Goal: Task Accomplishment & Management: Use online tool/utility

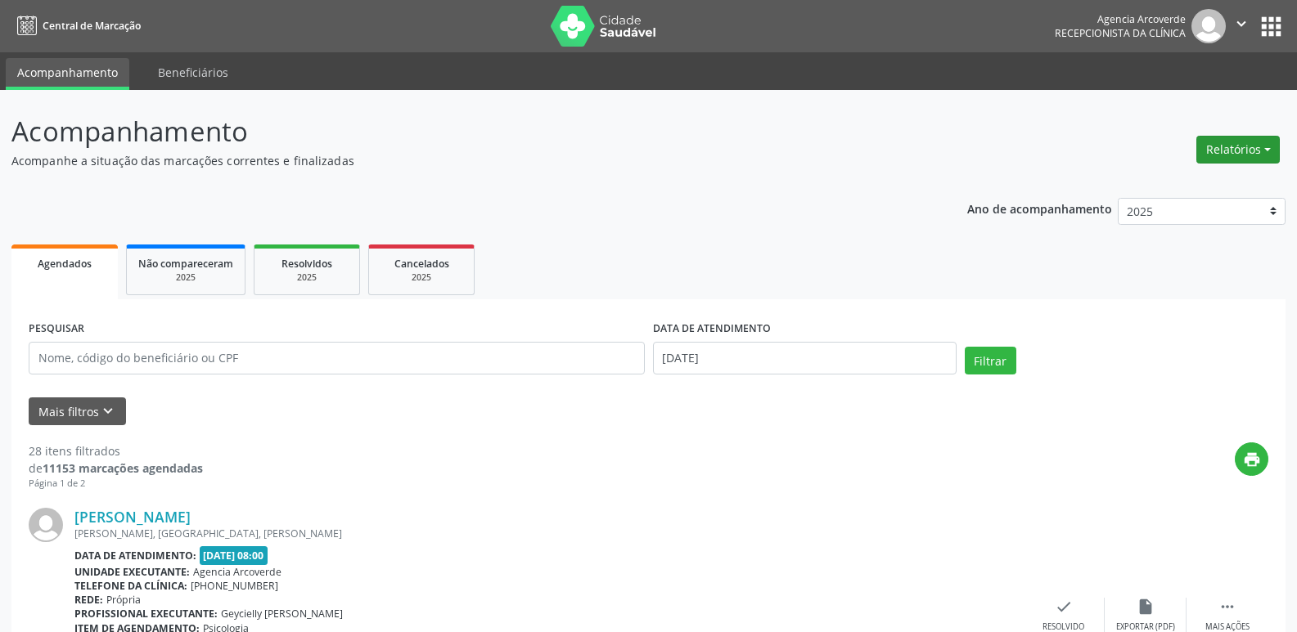
click at [1257, 149] on button "Relatórios" at bounding box center [1237, 150] width 83 height 28
click at [1173, 187] on link "Agendamentos" at bounding box center [1193, 184] width 176 height 23
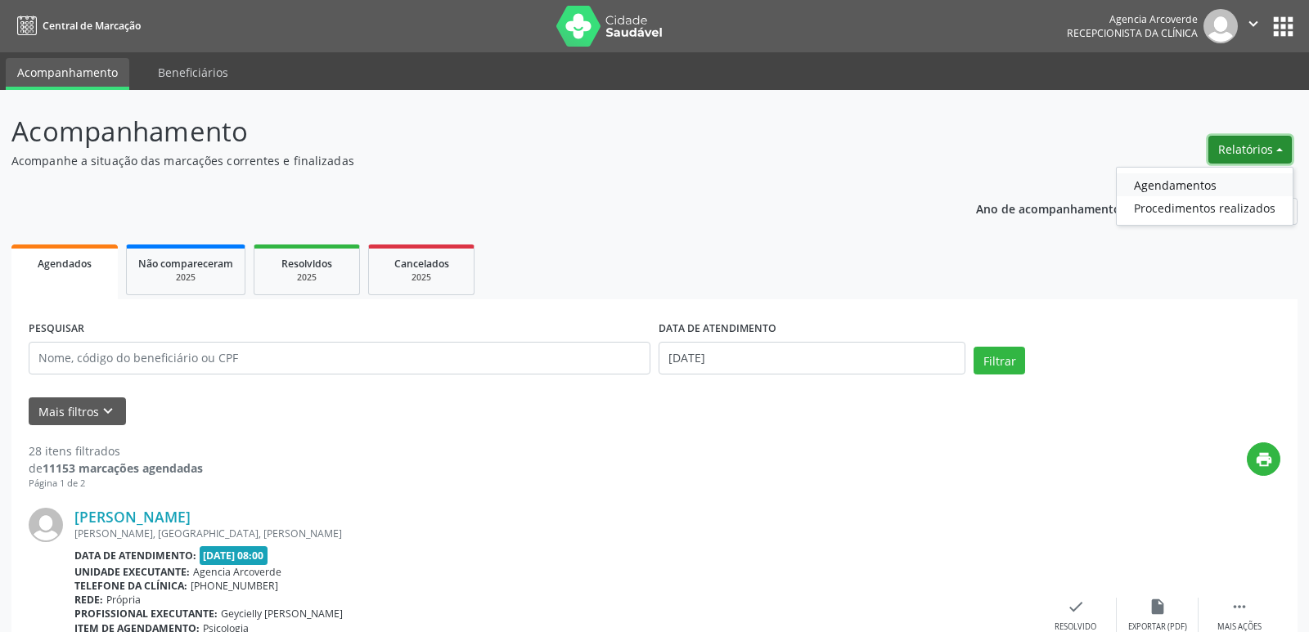
select select "7"
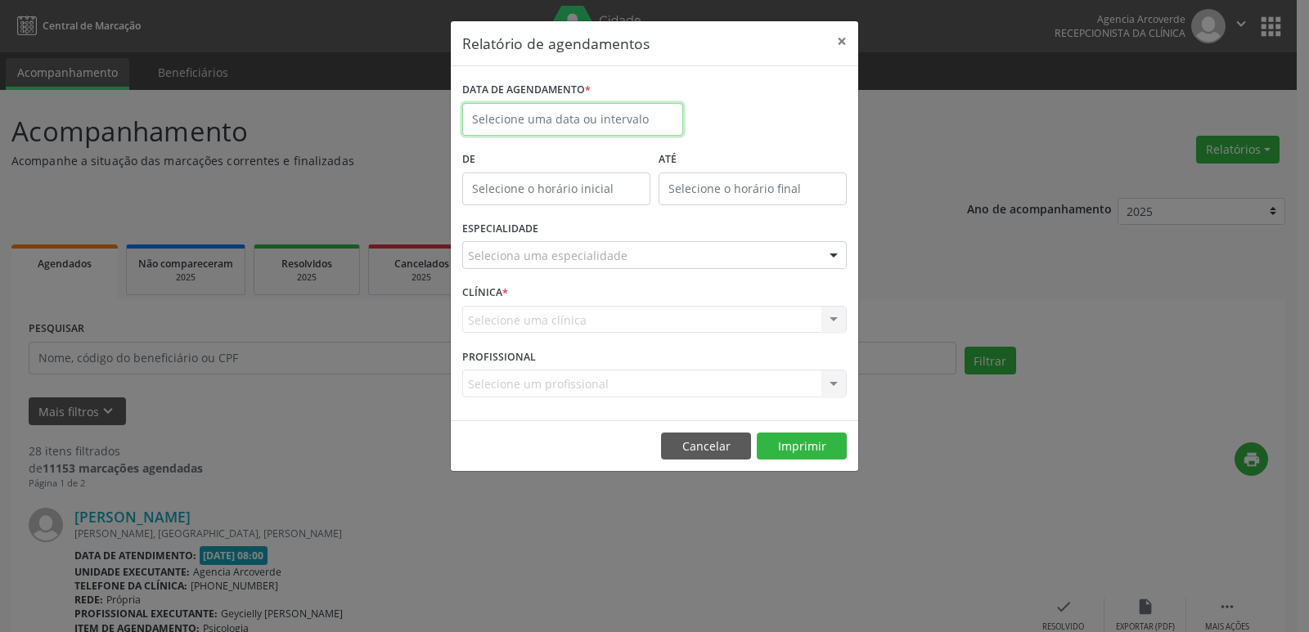
click at [531, 115] on input "text" at bounding box center [572, 119] width 221 height 33
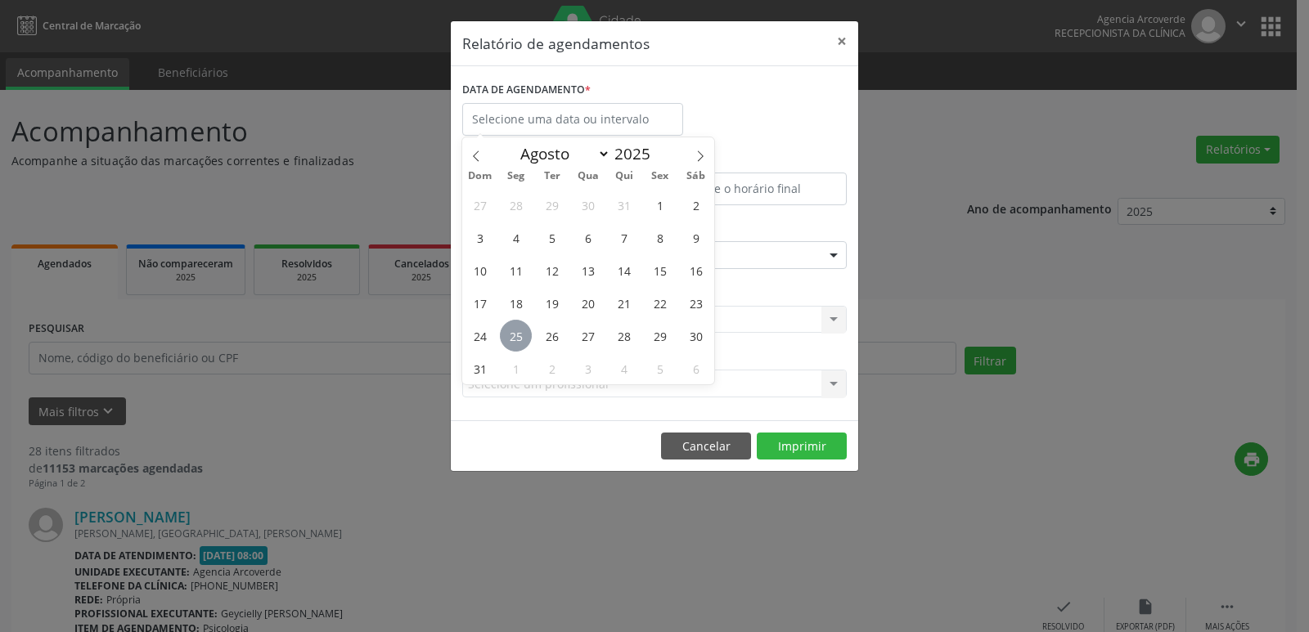
click at [519, 330] on span "25" at bounding box center [516, 336] width 32 height 32
type input "[DATE]"
click at [519, 330] on span "25" at bounding box center [516, 336] width 32 height 32
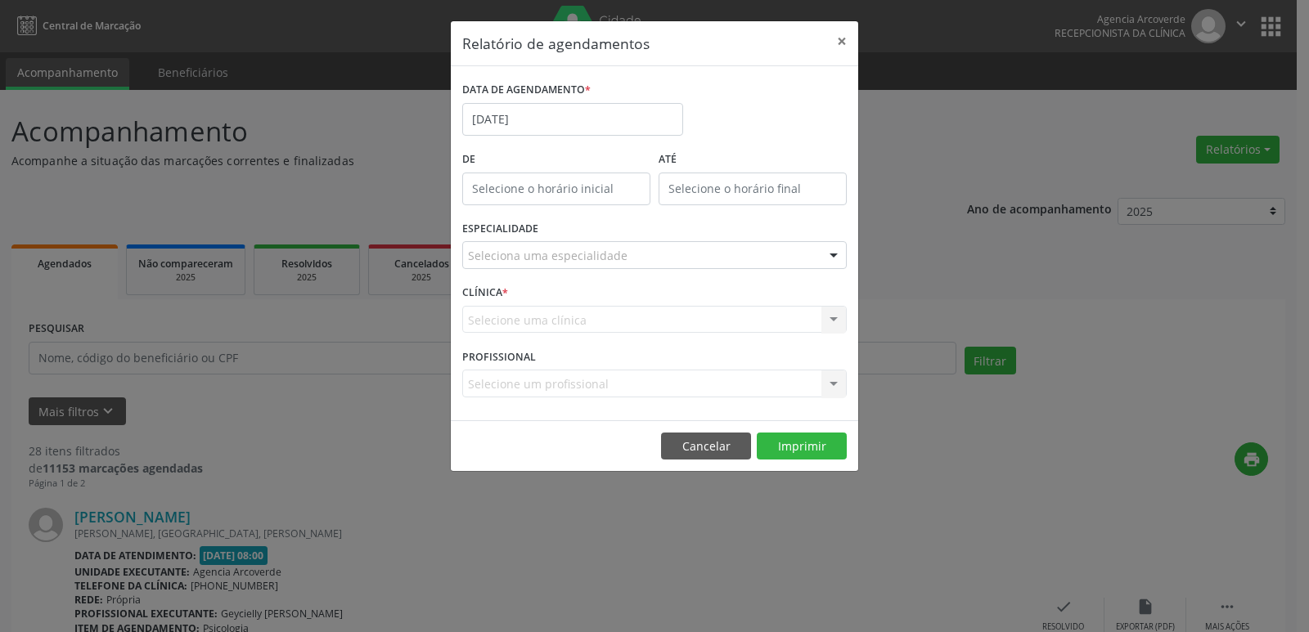
click at [627, 250] on div "Seleciona uma especialidade" at bounding box center [654, 255] width 385 height 28
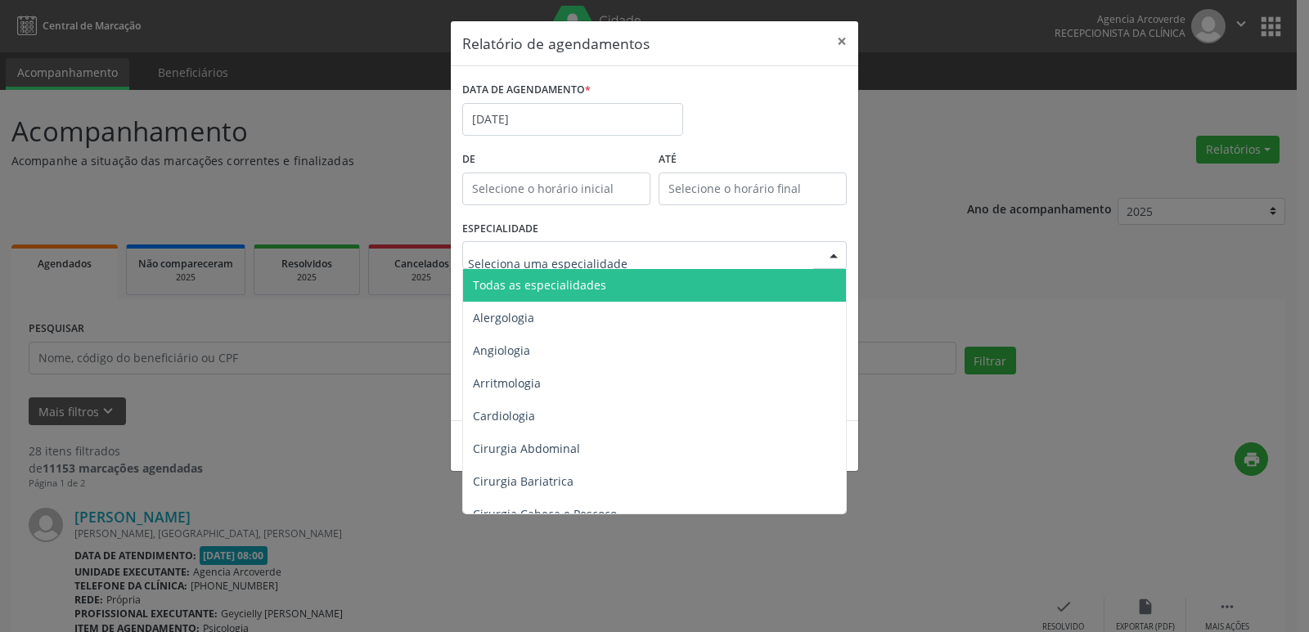
click at [619, 274] on span "Todas as especialidades" at bounding box center [655, 285] width 385 height 33
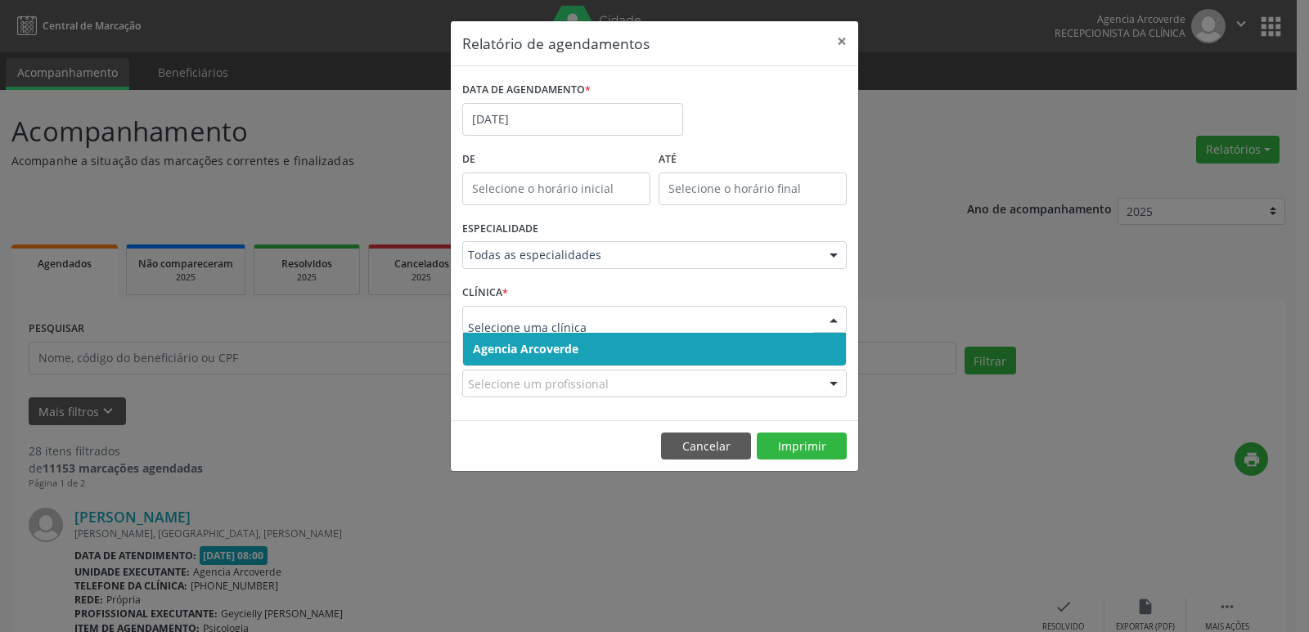
click at [721, 345] on span "Agencia Arcoverde" at bounding box center [654, 349] width 383 height 33
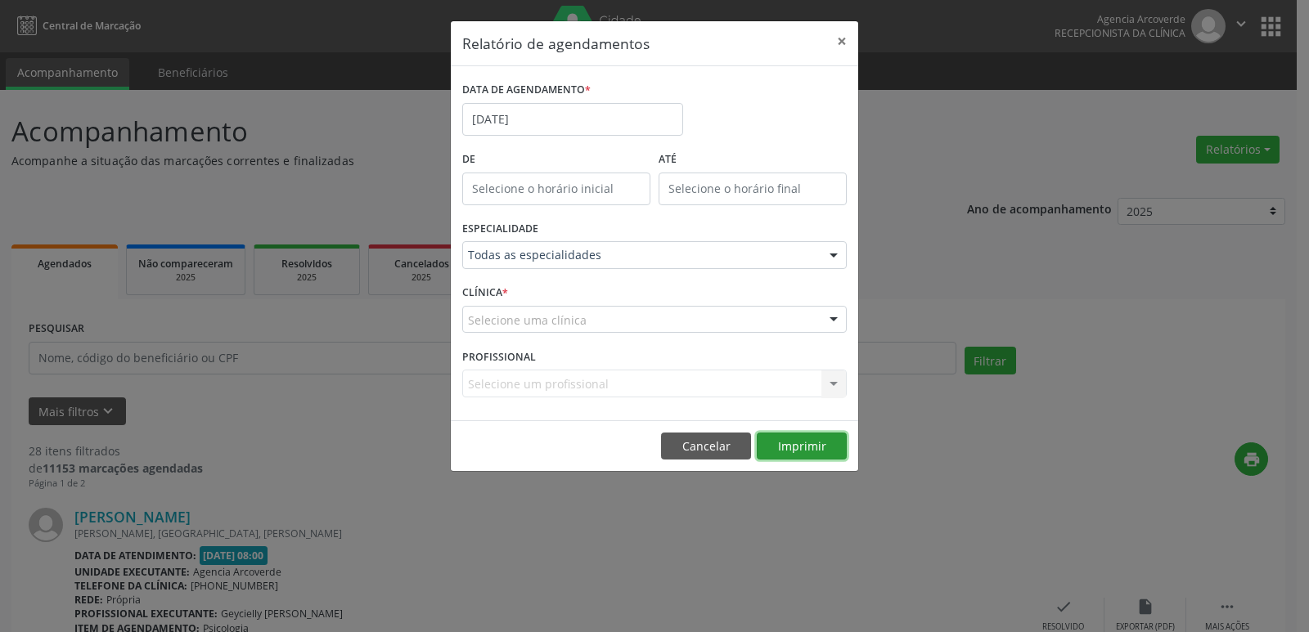
click at [806, 439] on button "Imprimir" at bounding box center [802, 447] width 90 height 28
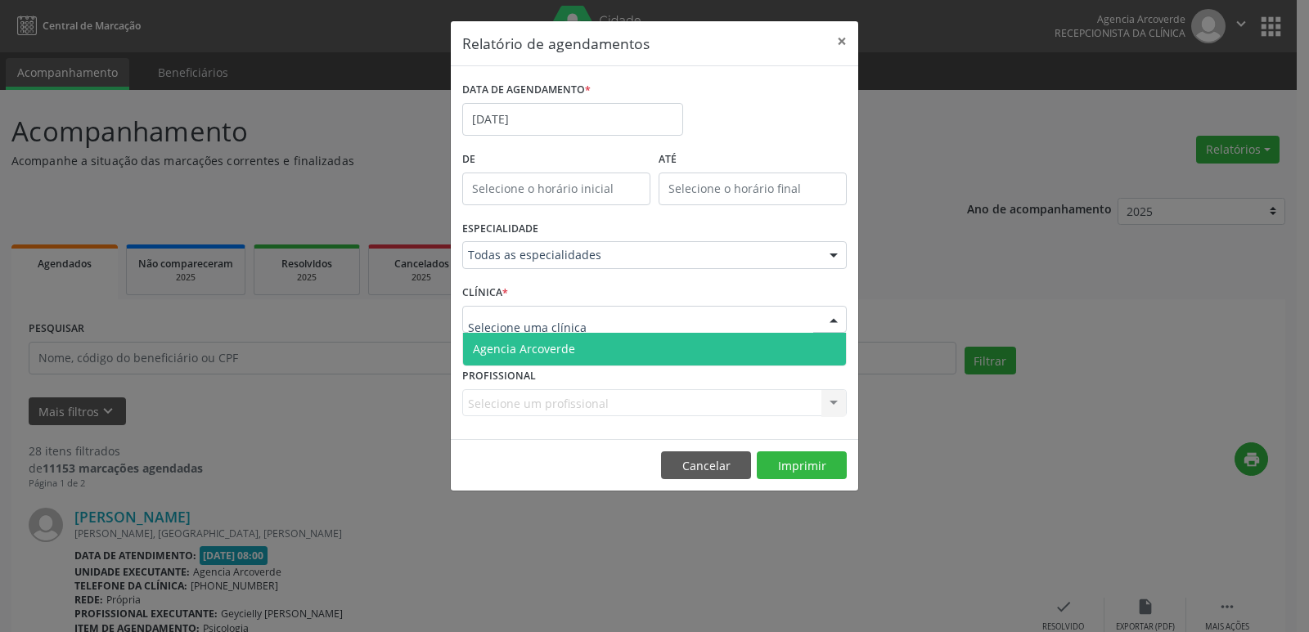
click at [769, 325] on div at bounding box center [654, 320] width 385 height 28
click at [695, 347] on span "Agencia Arcoverde" at bounding box center [654, 349] width 383 height 33
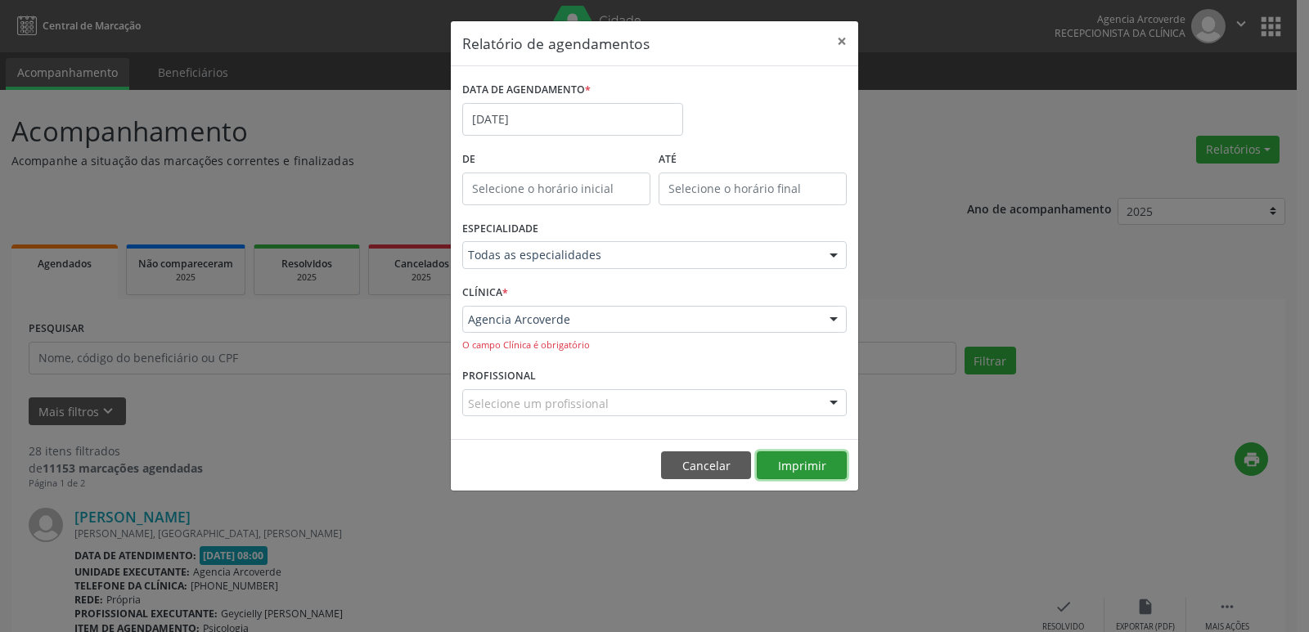
click at [821, 467] on button "Imprimir" at bounding box center [802, 466] width 90 height 28
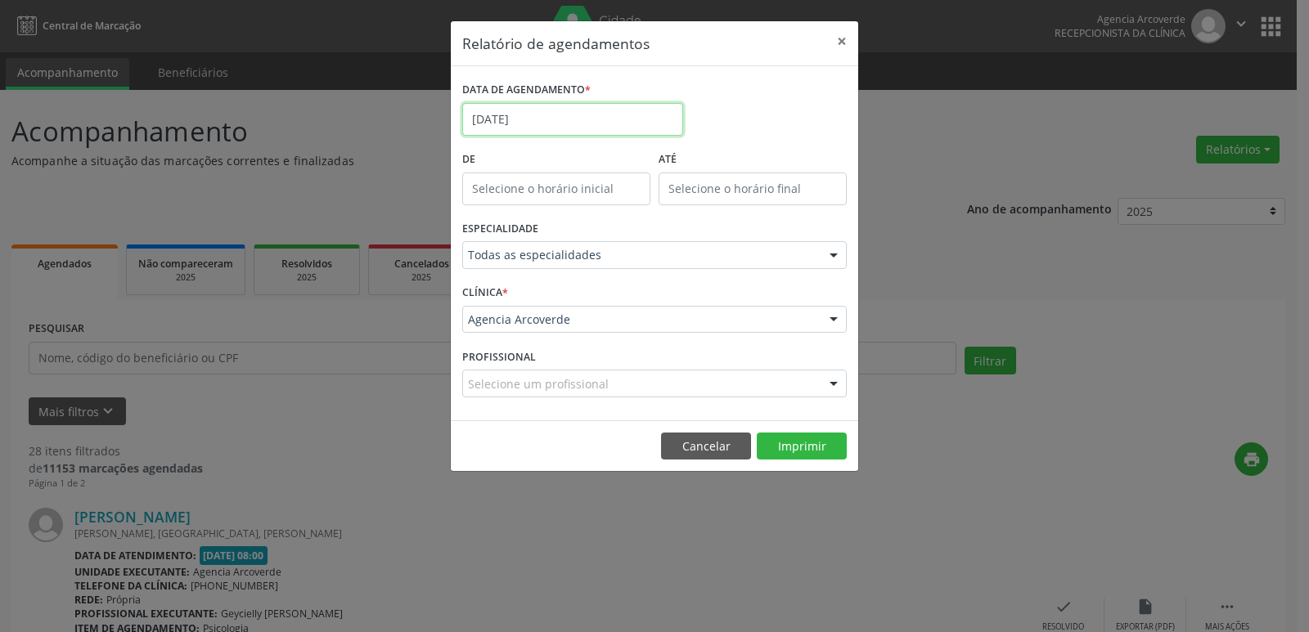
click at [574, 111] on input "[DATE]" at bounding box center [572, 119] width 221 height 33
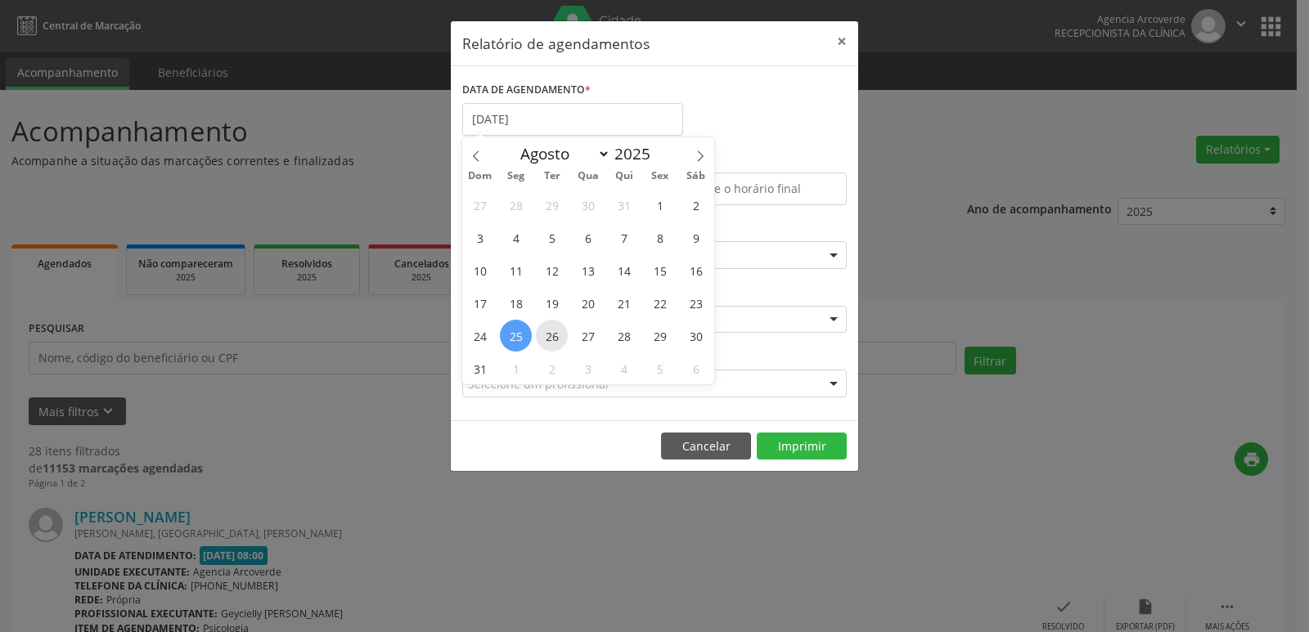
click at [553, 335] on span "26" at bounding box center [552, 336] width 32 height 32
type input "[DATE]"
click at [553, 335] on span "26" at bounding box center [552, 336] width 32 height 32
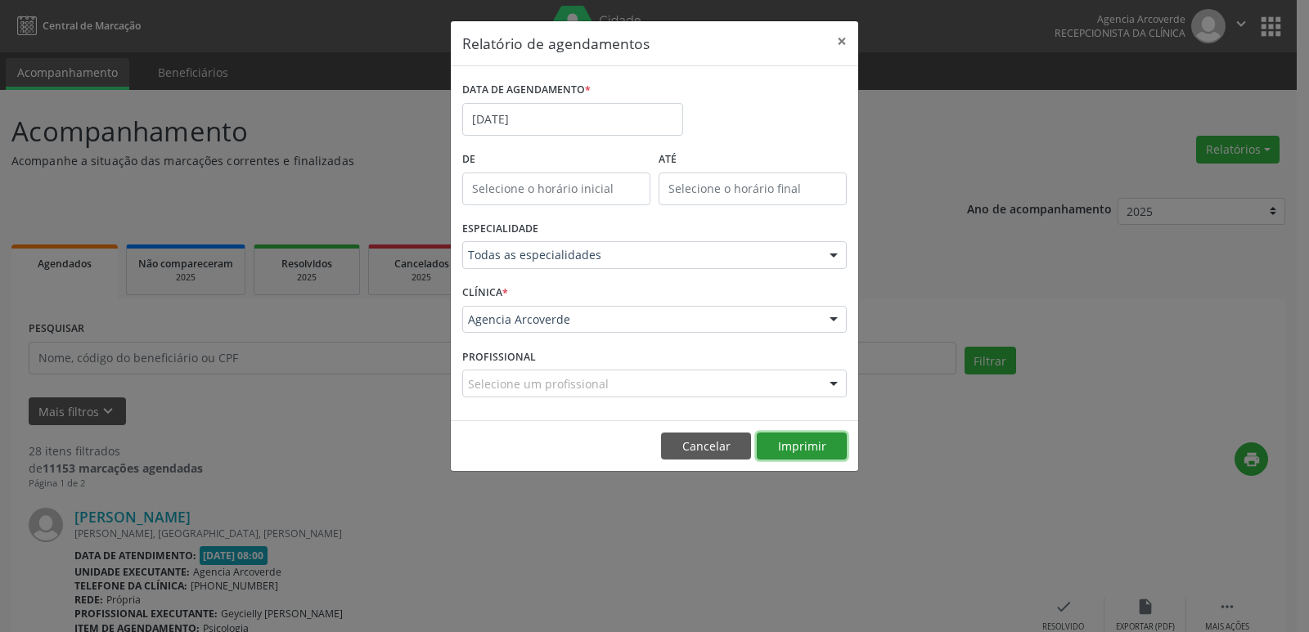
click at [799, 445] on button "Imprimir" at bounding box center [802, 447] width 90 height 28
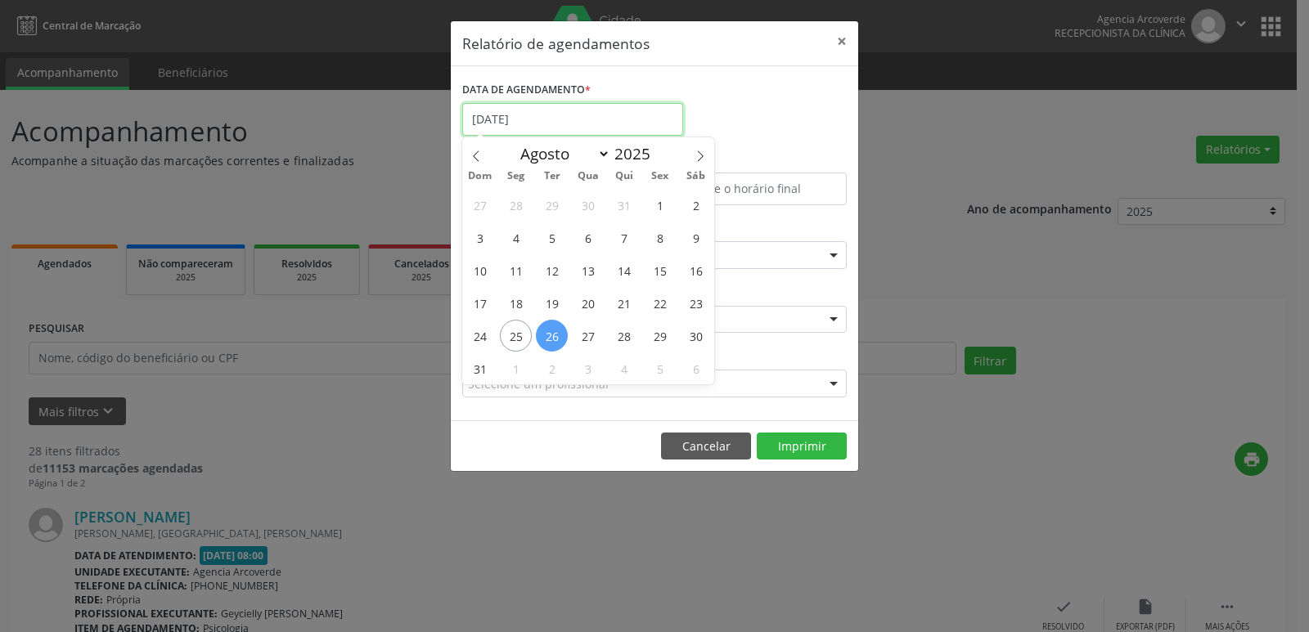
click at [509, 110] on input "[DATE]" at bounding box center [572, 119] width 221 height 33
click at [585, 335] on span "27" at bounding box center [588, 336] width 32 height 32
type input "[DATE]"
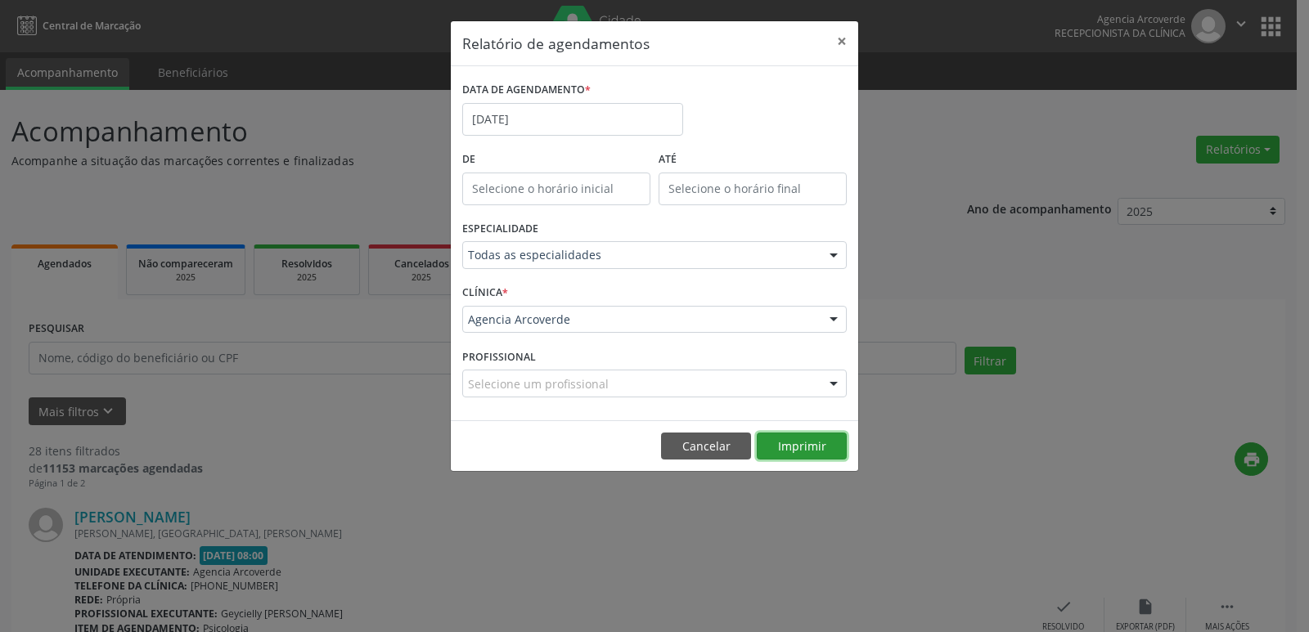
click at [816, 444] on button "Imprimir" at bounding box center [802, 447] width 90 height 28
click at [736, 445] on button "Cancelar" at bounding box center [706, 447] width 90 height 28
